Goal: Transaction & Acquisition: Purchase product/service

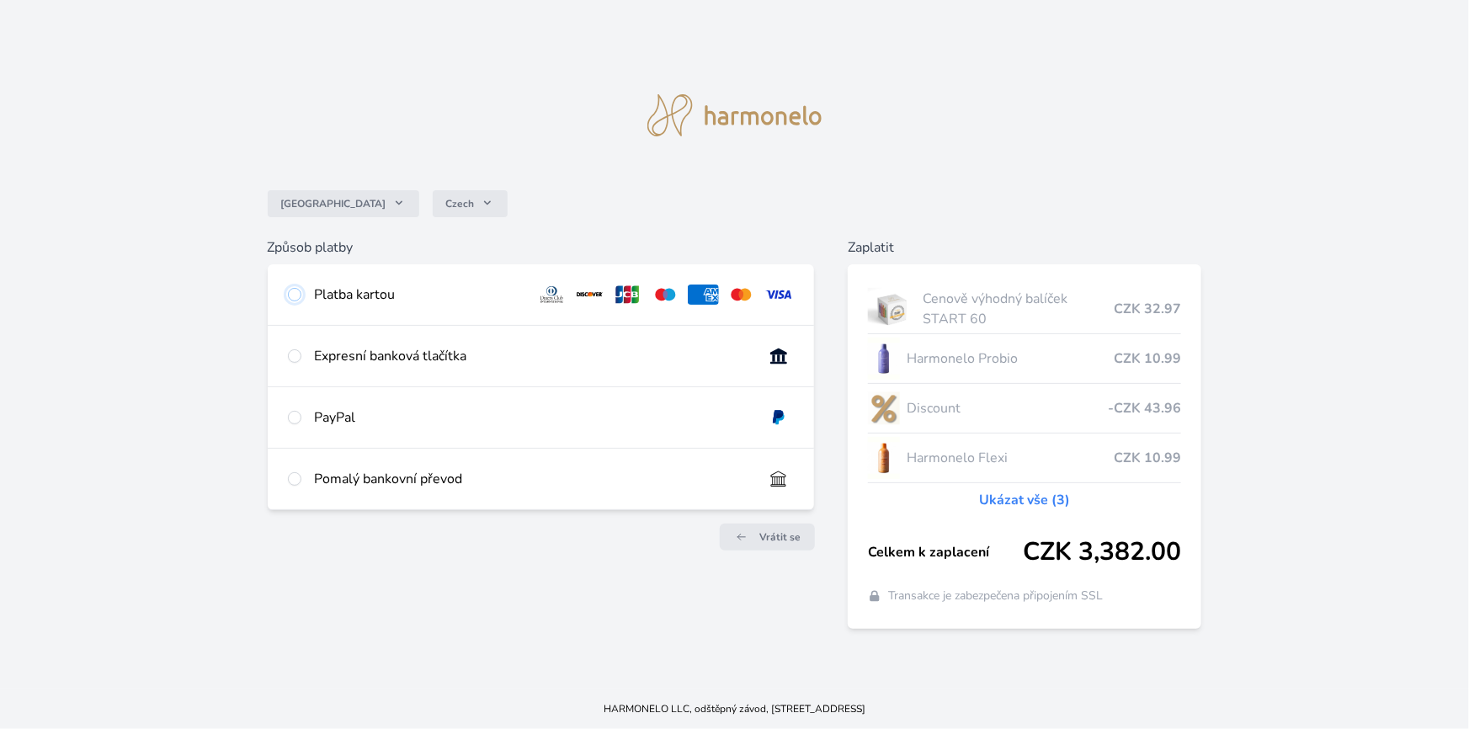
click at [292, 296] on input "radio" at bounding box center [294, 294] width 13 height 13
radio input "true"
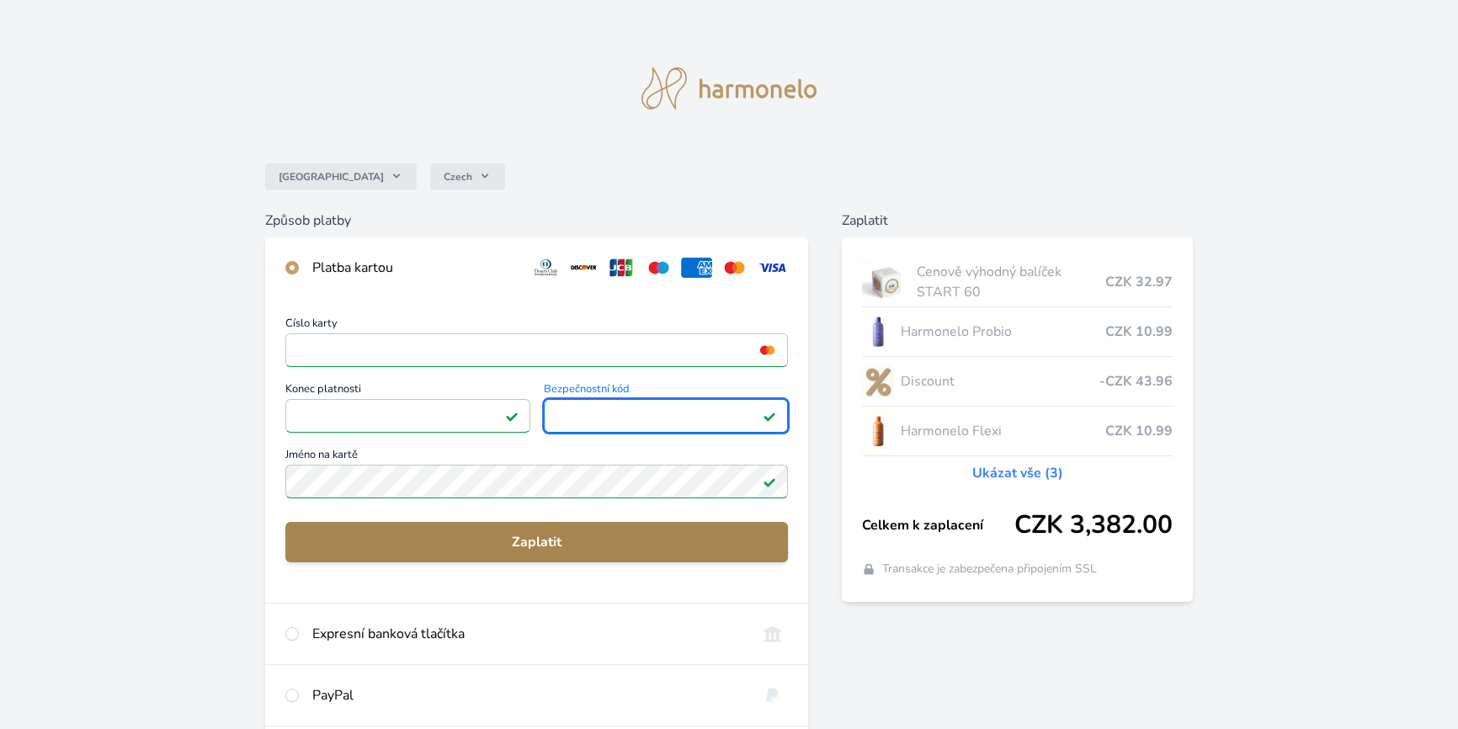
click at [519, 540] on span "Zaplatit" at bounding box center [537, 542] width 476 height 20
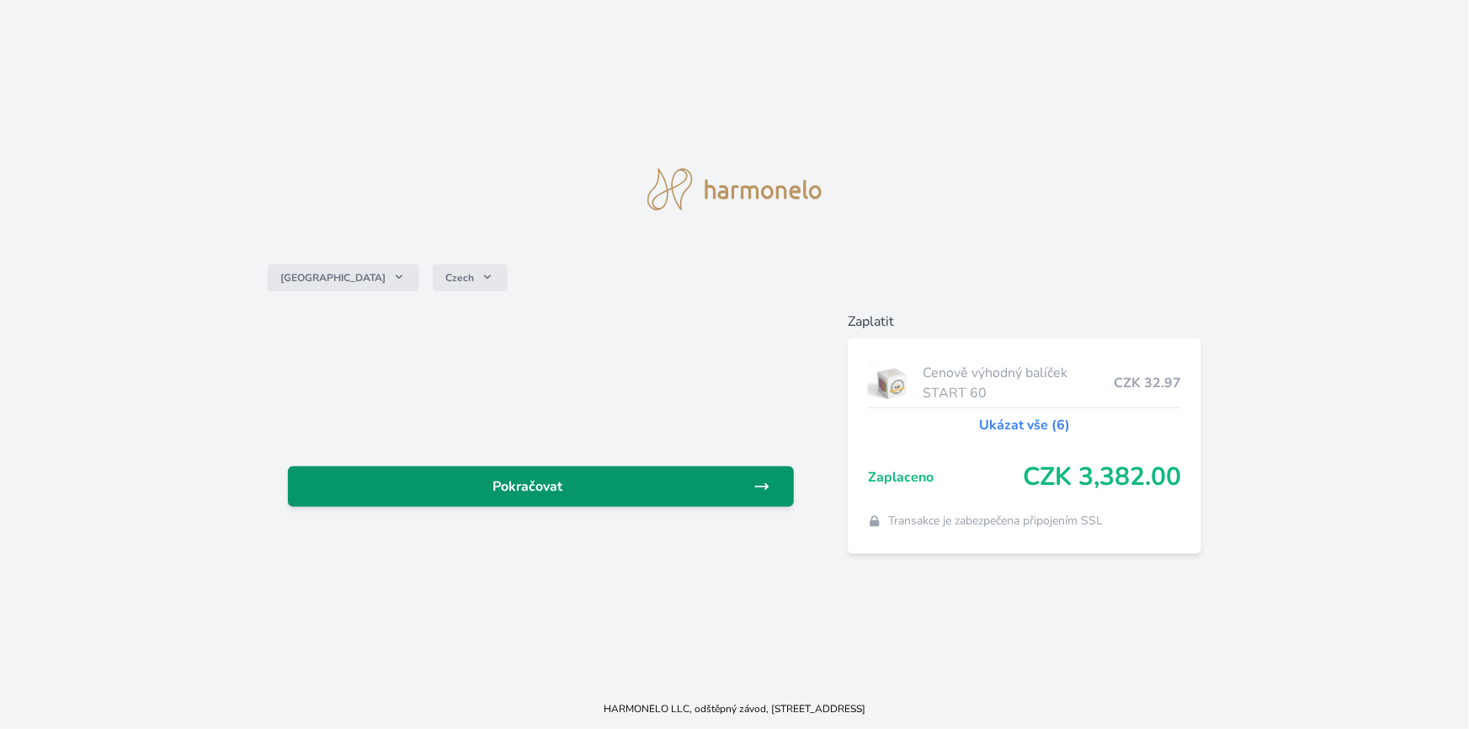
click at [522, 487] on span "Pokračovat" at bounding box center [527, 487] width 453 height 20
